Goal: Task Accomplishment & Management: Use online tool/utility

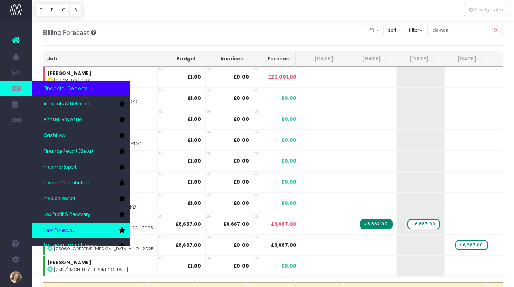
click at [84, 229] on link "New Forecast" at bounding box center [81, 230] width 99 height 16
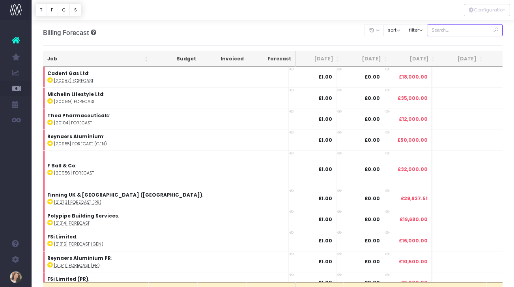
click at [465, 31] on input "text" at bounding box center [465, 30] width 76 height 12
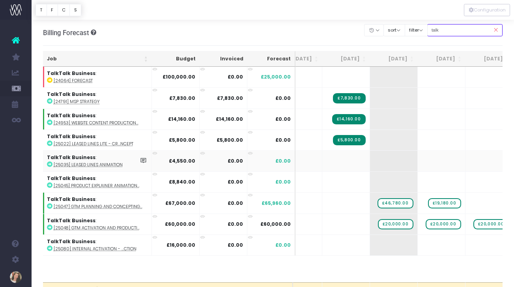
scroll to position [0, 21]
type input "talk"
click at [50, 205] on icon at bounding box center [50, 206] width 6 height 6
click at [49, 227] on icon at bounding box center [50, 227] width 6 height 6
